Goal: Transaction & Acquisition: Book appointment/travel/reservation

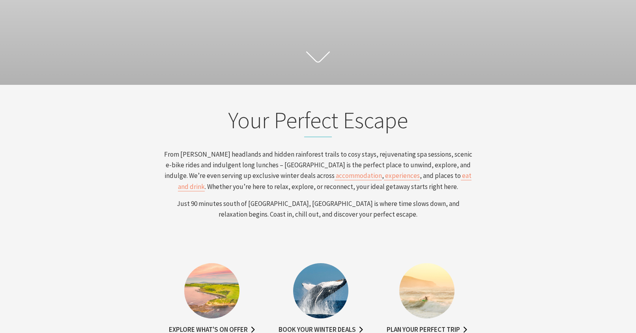
scroll to position [172, 0]
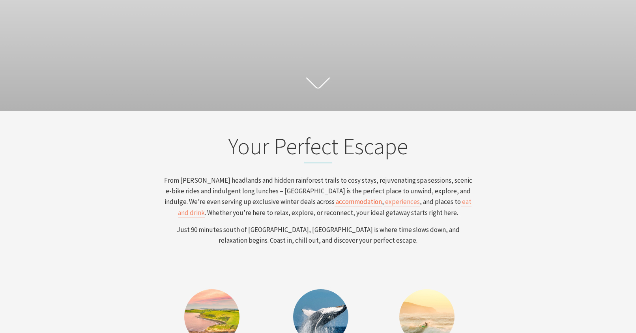
click at [336, 203] on span "accommodation" at bounding box center [359, 201] width 46 height 9
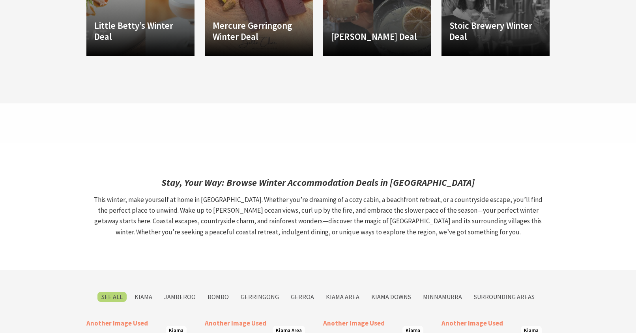
scroll to position [1273, 0]
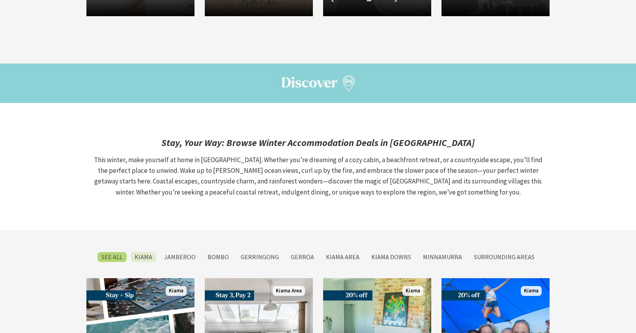
click at [147, 252] on label "Kiama" at bounding box center [144, 257] width 26 height 10
click at [0, 0] on input "Kiama" at bounding box center [0, 0] width 0 height 0
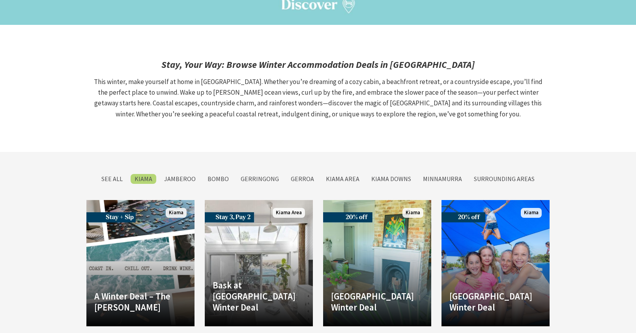
scroll to position [1396, 0]
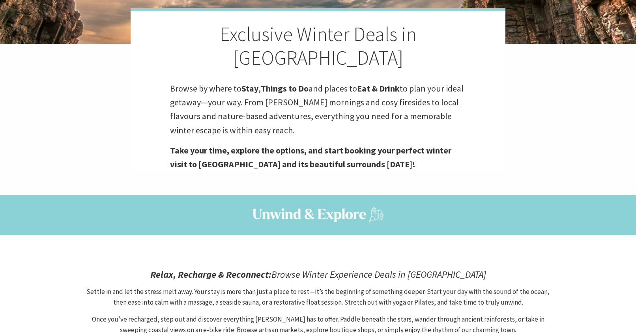
scroll to position [175, 0]
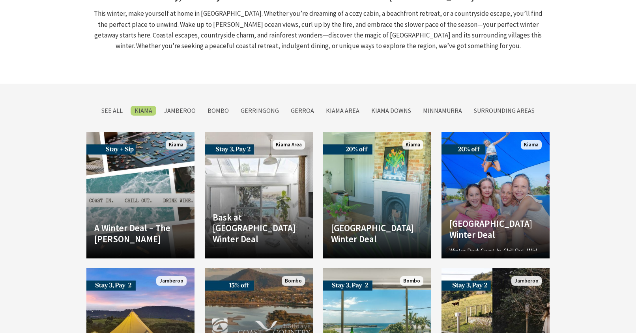
scroll to position [1320, 0]
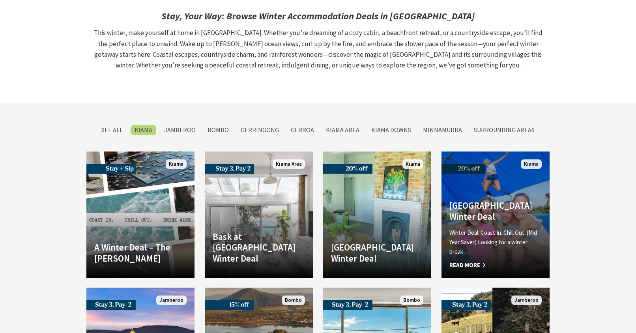
click at [481, 200] on h4 "[GEOGRAPHIC_DATA] Winter Deal" at bounding box center [496, 211] width 92 height 22
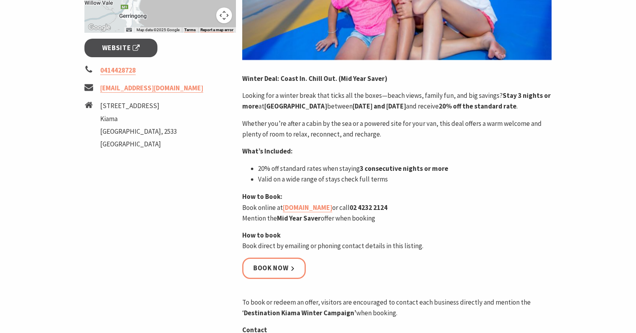
scroll to position [319, 0]
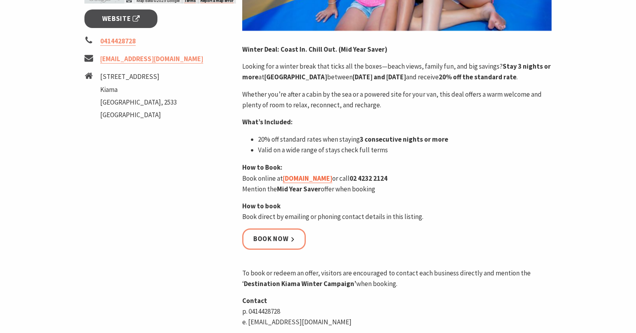
click at [304, 183] on link "[DOMAIN_NAME]" at bounding box center [307, 178] width 49 height 9
